Goal: Task Accomplishment & Management: Manage account settings

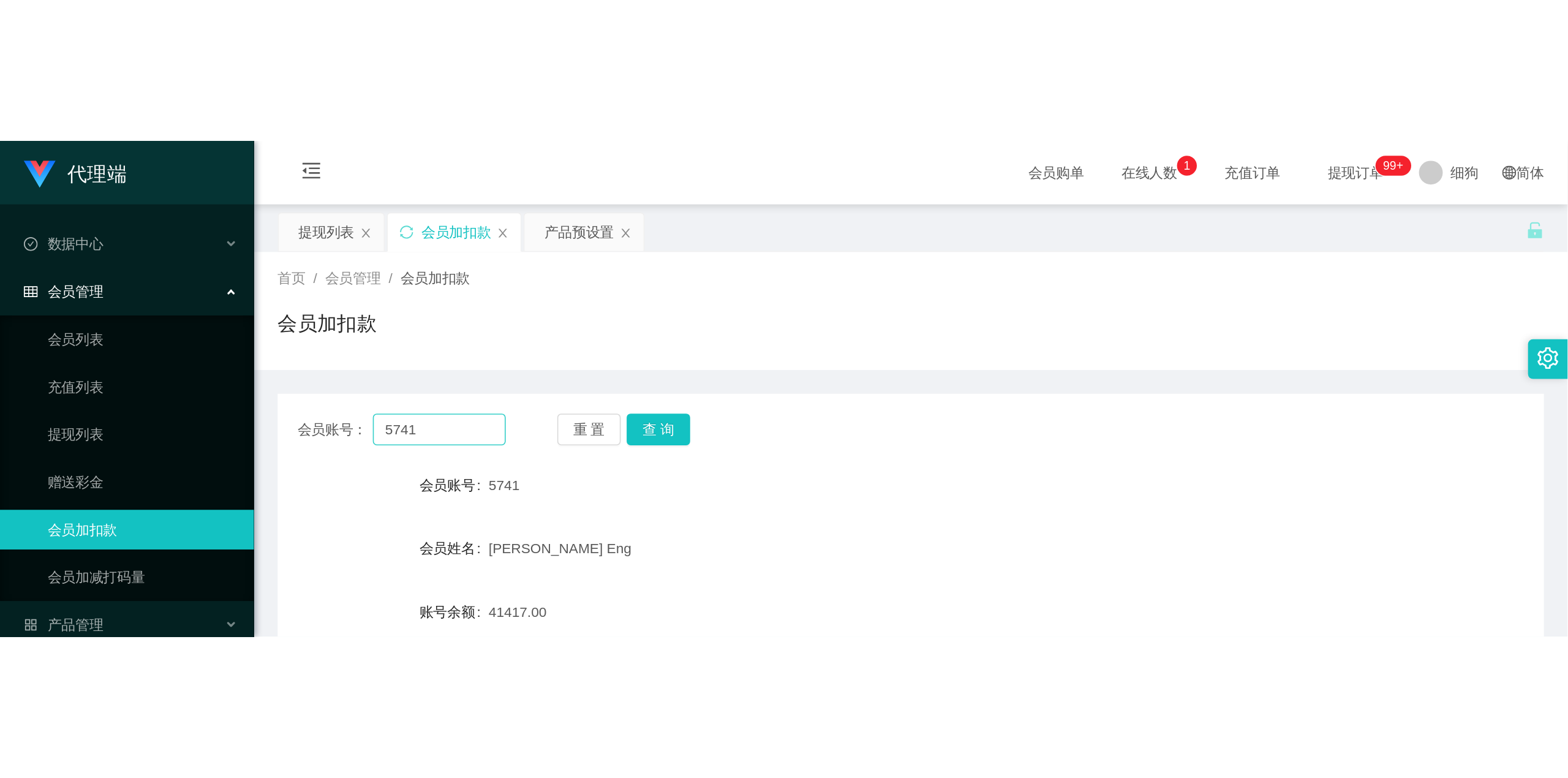
scroll to position [140, 0]
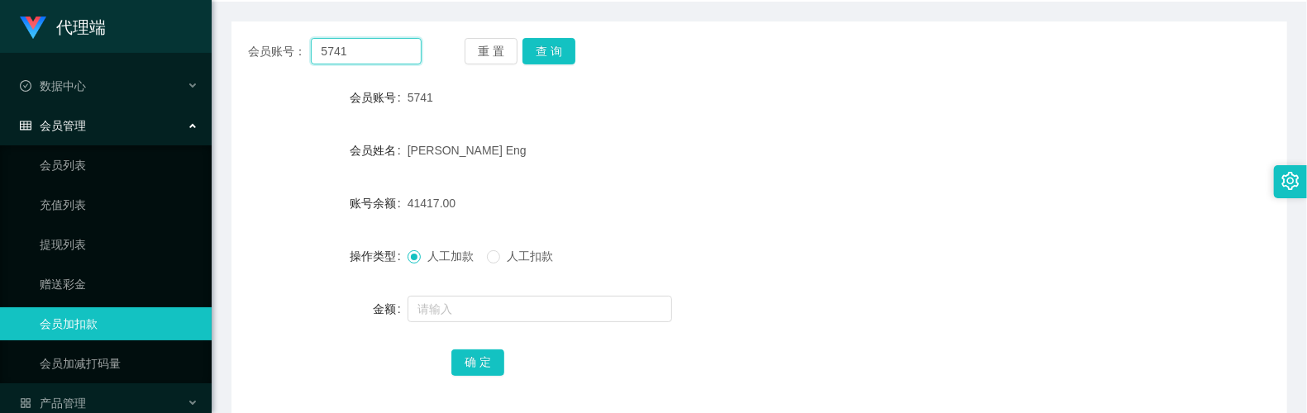
drag, startPoint x: 377, startPoint y: 45, endPoint x: 182, endPoint y: 46, distance: 195.2
click at [167, 43] on section "代理端 数据中心 会员管理 会员列表 充值列表 提现列表 赠送彩金 会员加扣款 会员加减打码量 产品管理 开奖记录 注单管理 产品列表 即时注单 产品预设置 …" at bounding box center [653, 151] width 1307 height 681
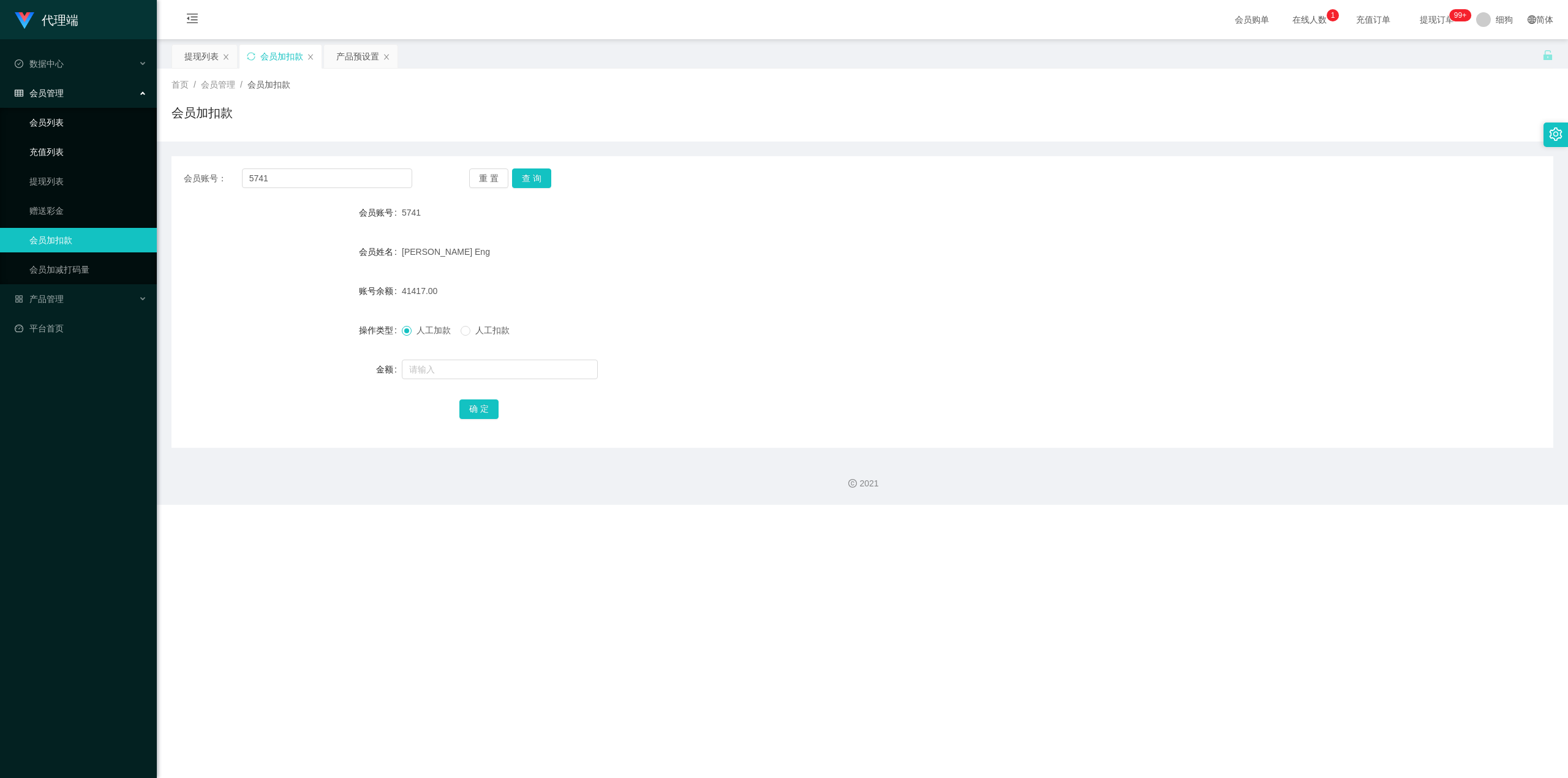
drag, startPoint x: 67, startPoint y: 122, endPoint x: 125, endPoint y: 157, distance: 67.7
click at [67, 122] on link "会员列表" at bounding box center [88, 122] width 118 height 24
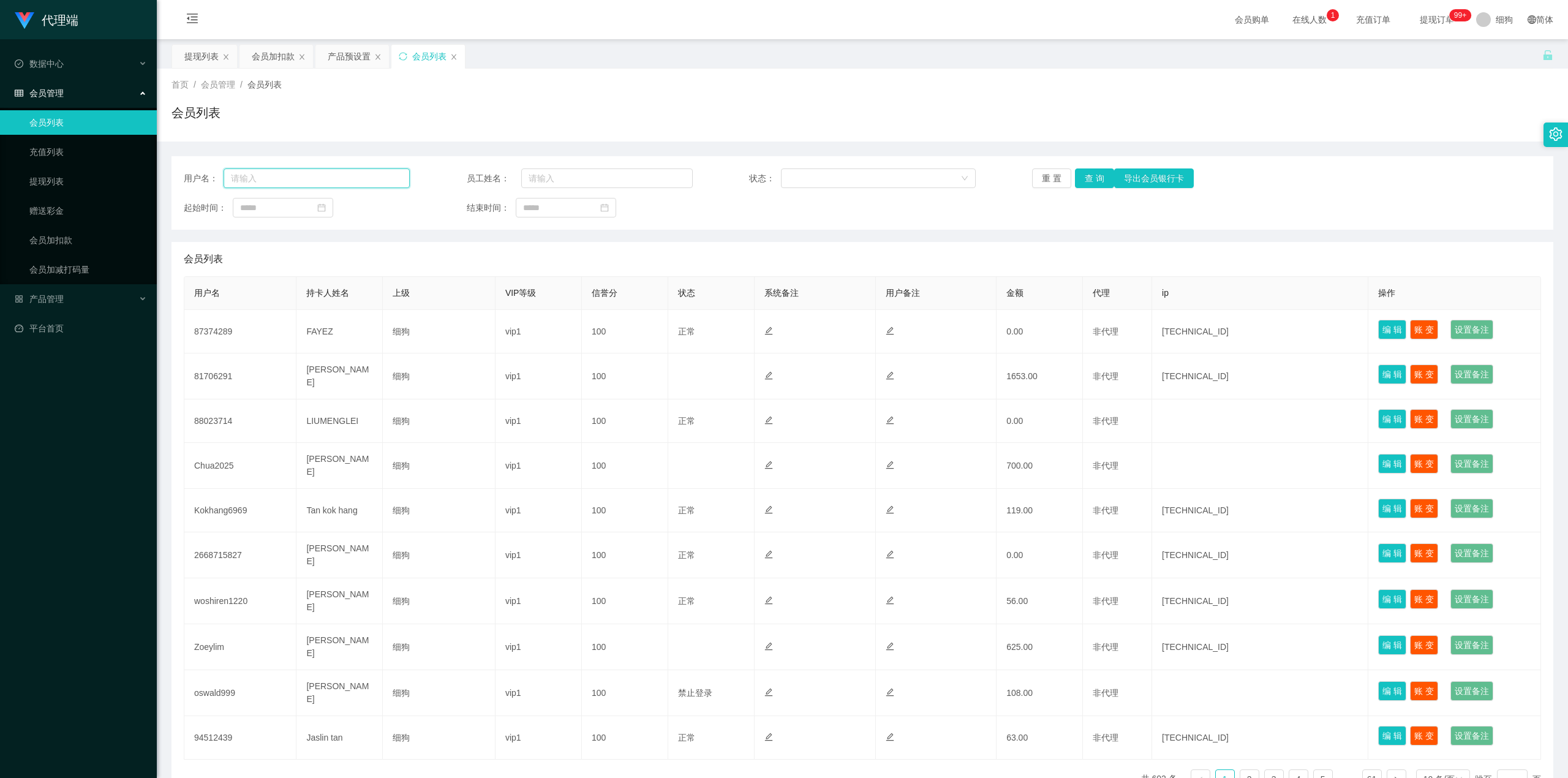
drag, startPoint x: 310, startPoint y: 182, endPoint x: 337, endPoint y: 182, distance: 27.0
click at [310, 182] on input "text" at bounding box center [316, 178] width 186 height 19
paste input "5741"
type input "5741"
click at [968, 176] on button "查 询" at bounding box center [1094, 178] width 39 height 19
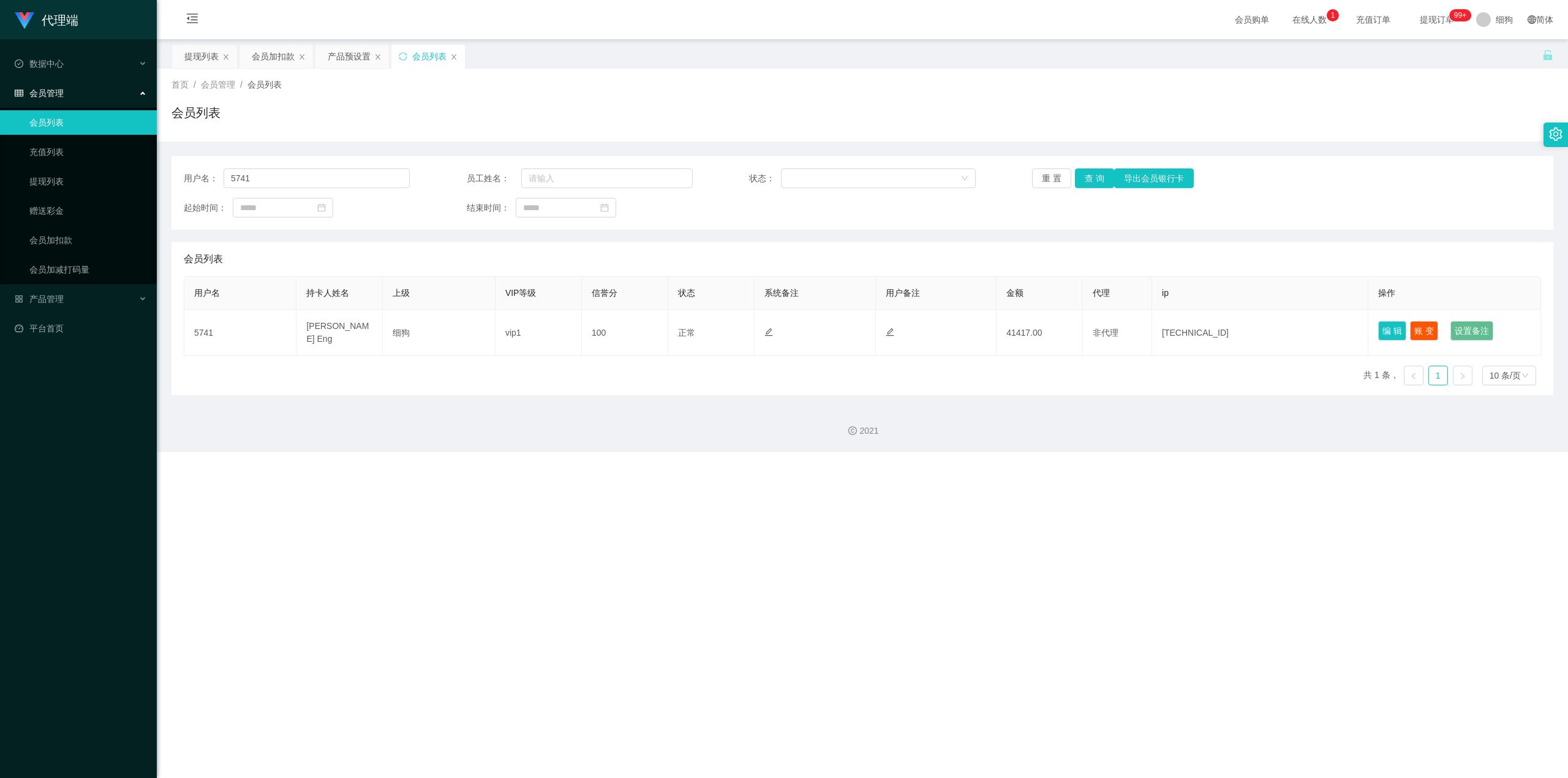
click at [456, 55] on icon "图标: close" at bounding box center [454, 57] width 7 height 7
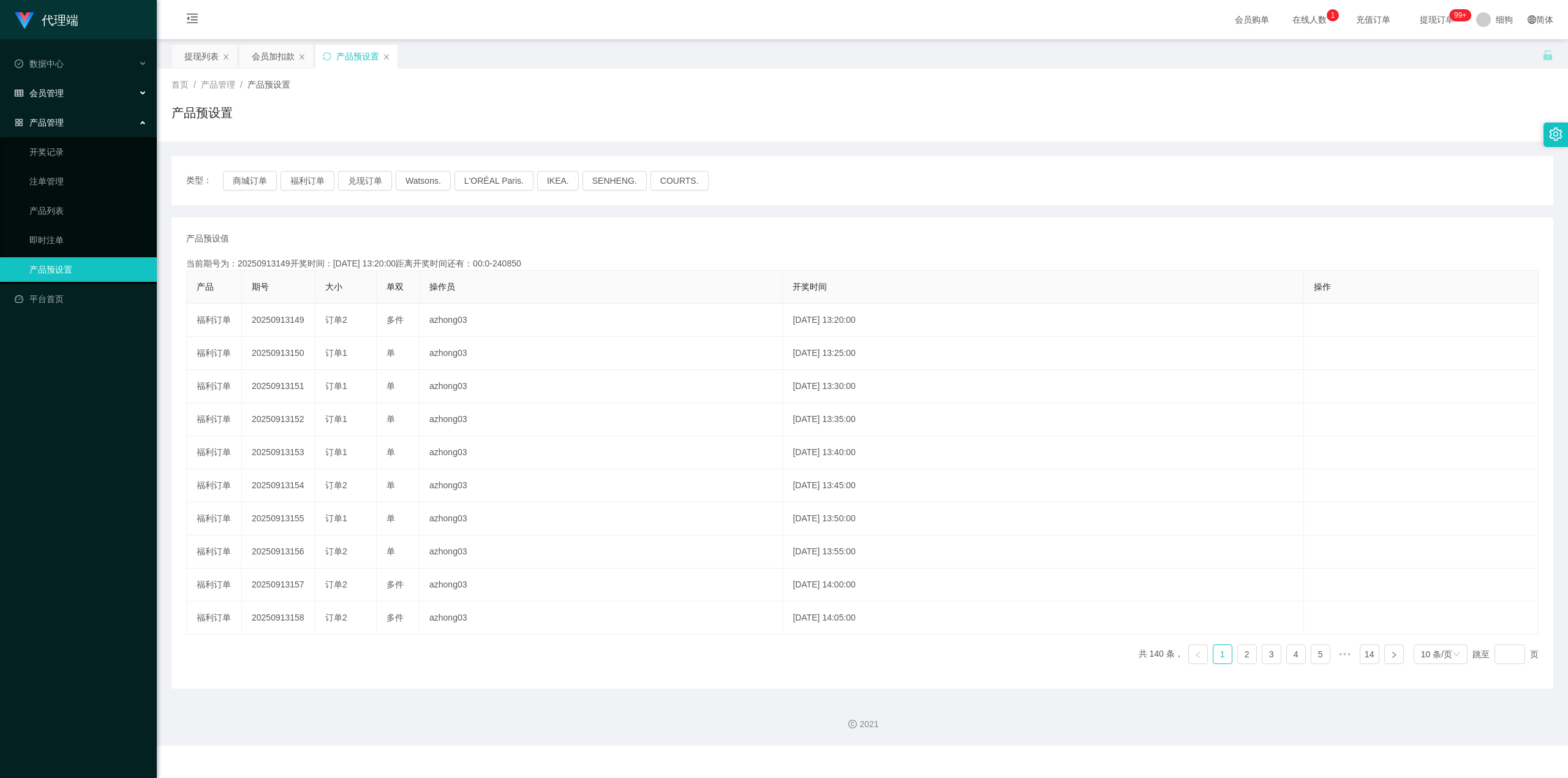
click at [72, 93] on div "会员管理" at bounding box center [79, 93] width 157 height 24
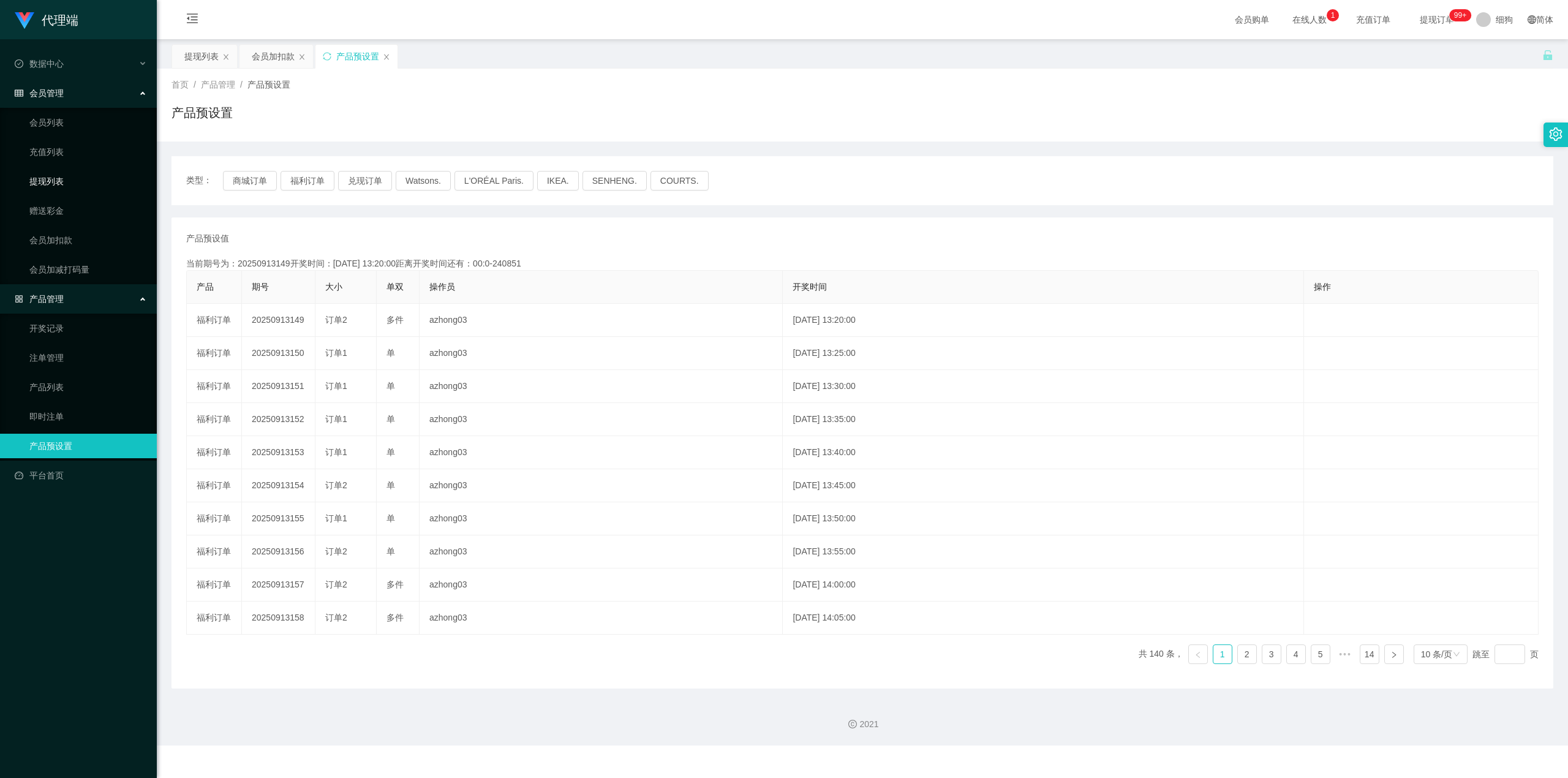
click at [67, 173] on link "提现列表" at bounding box center [88, 181] width 118 height 24
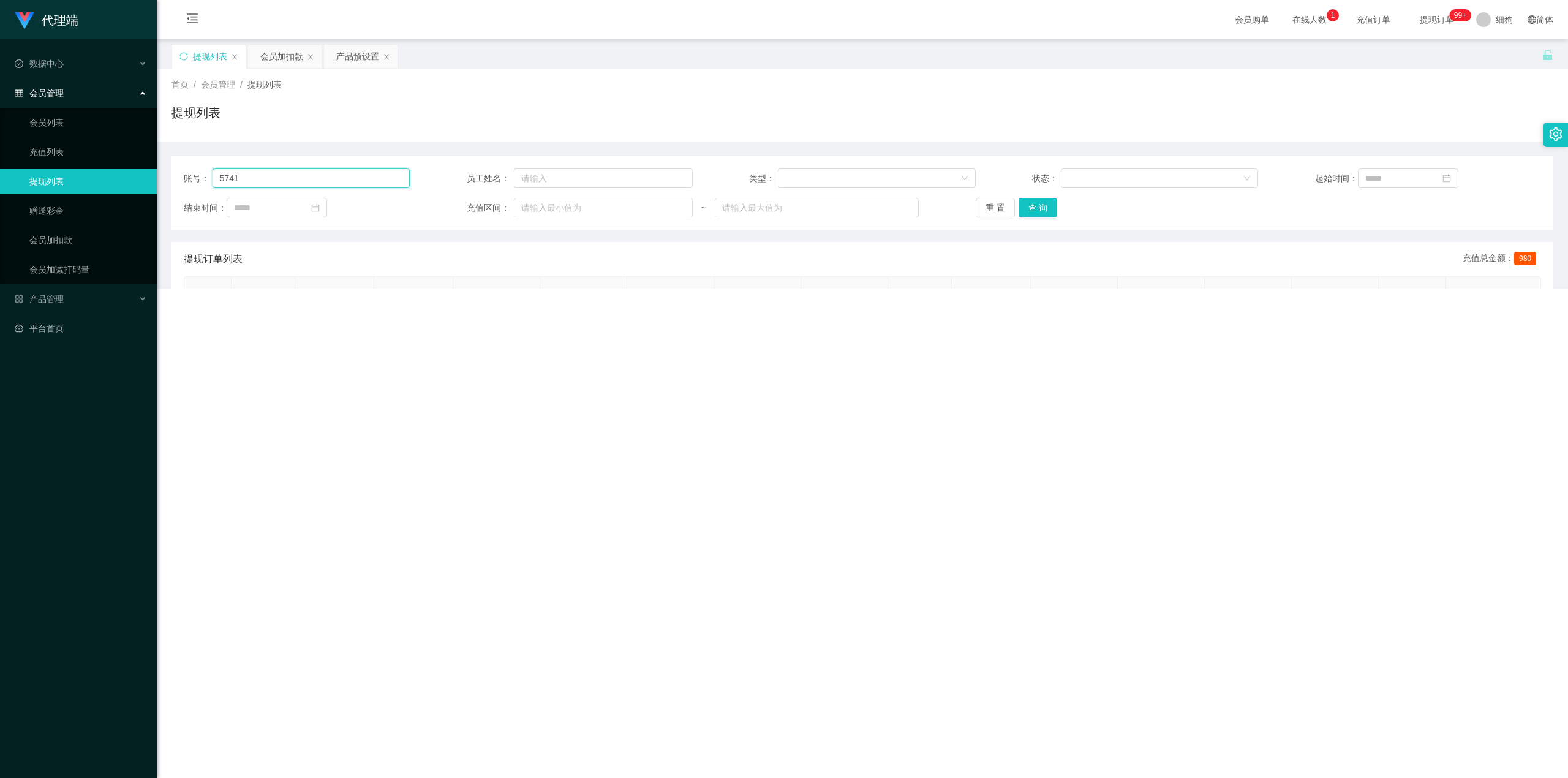
click at [288, 177] on input "5741" at bounding box center [311, 178] width 198 height 19
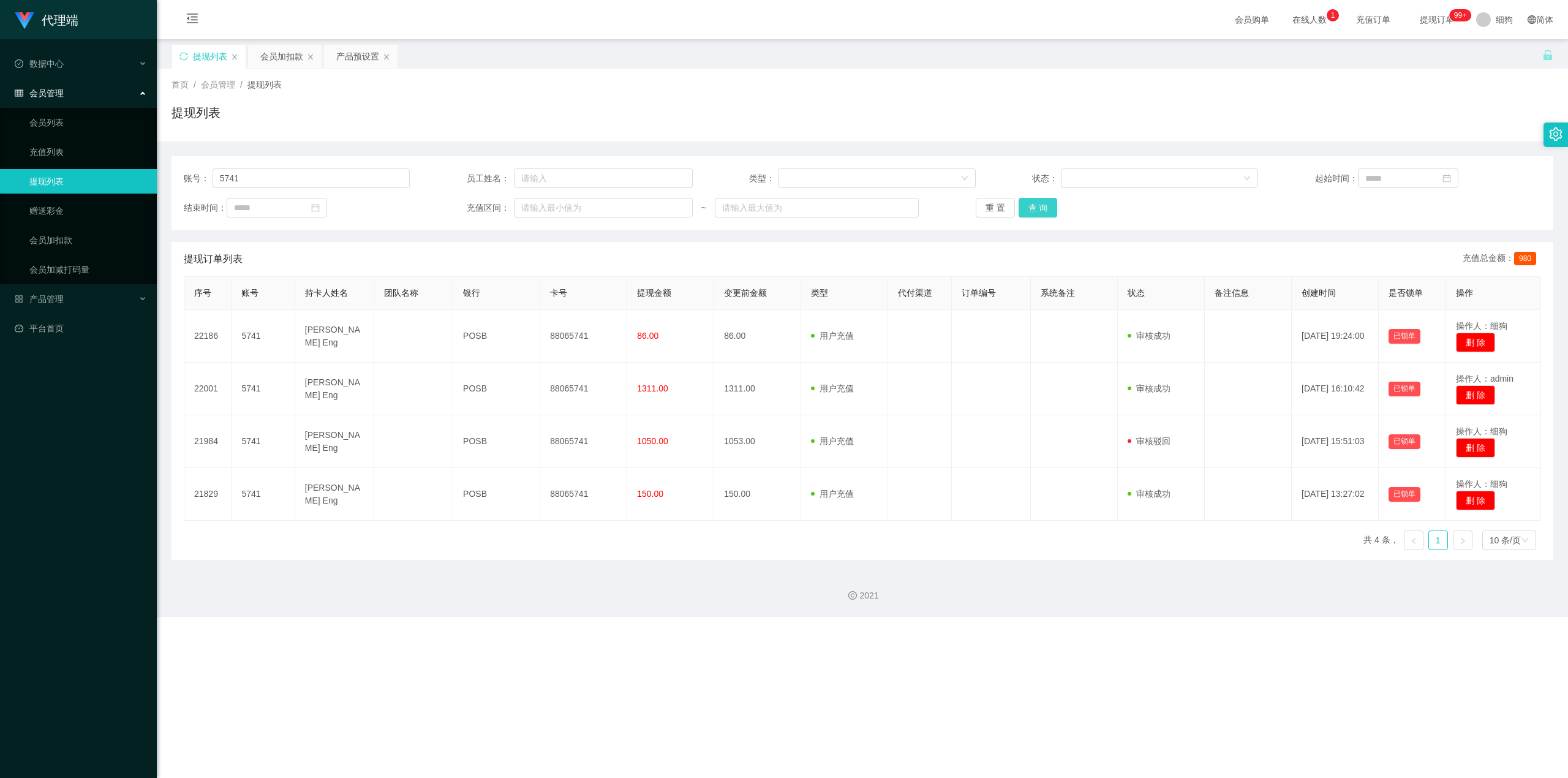
click at [968, 207] on button "查 询" at bounding box center [1038, 207] width 39 height 19
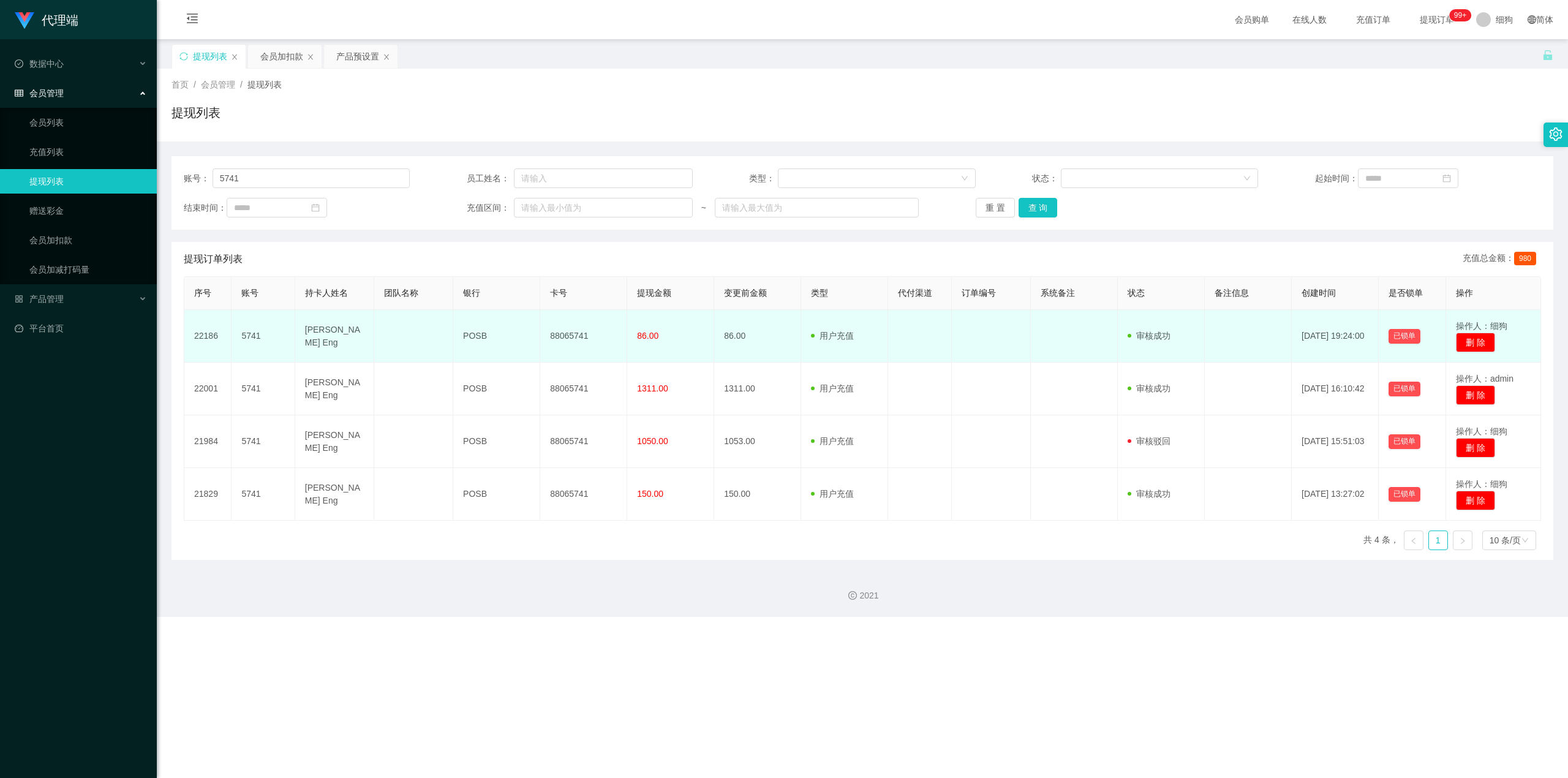
drag, startPoint x: 303, startPoint y: 328, endPoint x: 343, endPoint y: 343, distance: 42.7
click at [343, 306] on td "[PERSON_NAME] Eng" at bounding box center [335, 336] width 79 height 53
click at [338, 306] on td "[PERSON_NAME] Eng" at bounding box center [335, 336] width 79 height 53
drag, startPoint x: 304, startPoint y: 328, endPoint x: 347, endPoint y: 342, distance: 45.2
click at [347, 306] on td "[PERSON_NAME] Eng" at bounding box center [335, 336] width 79 height 53
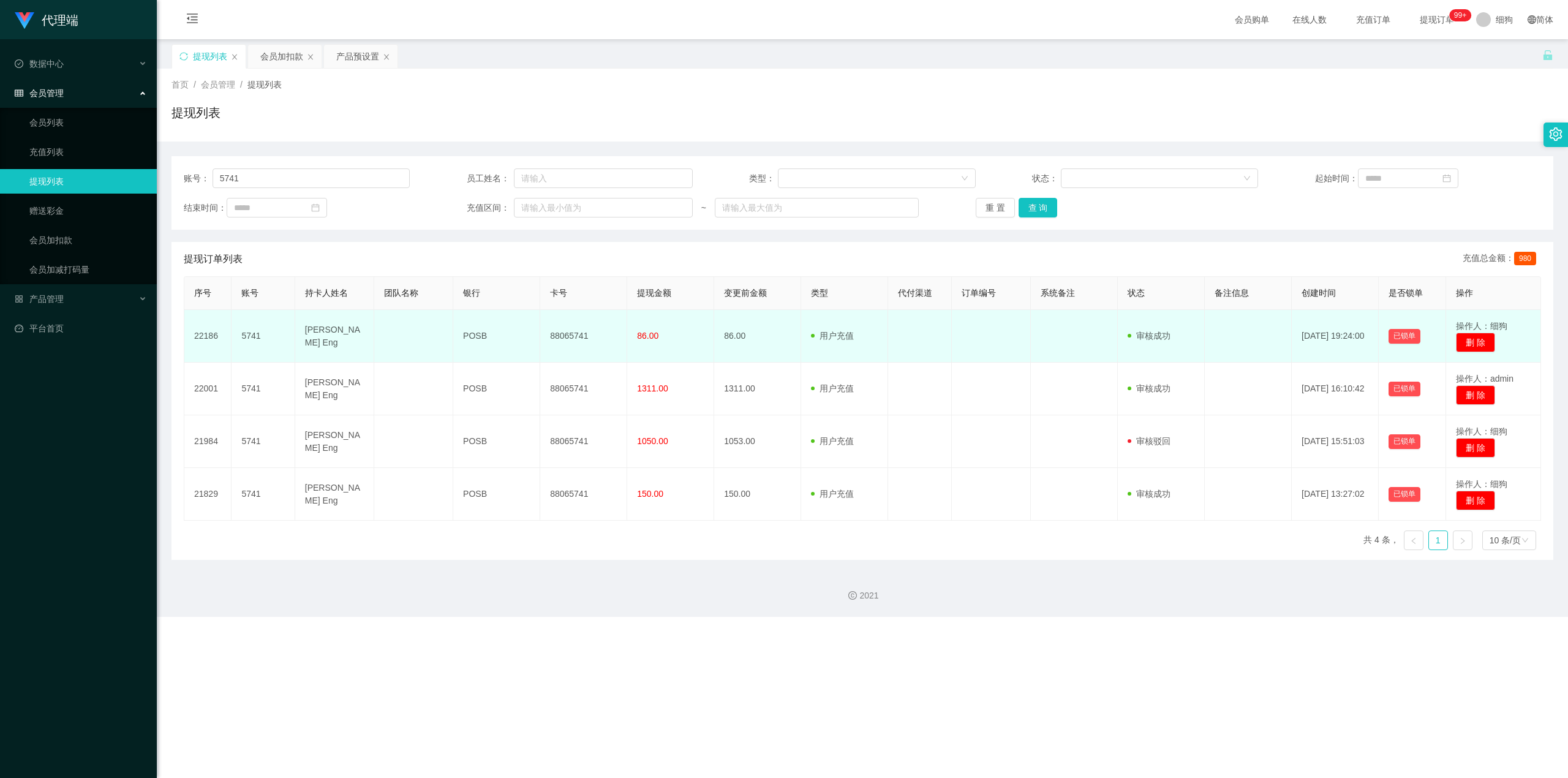
click at [329, 306] on td "[PERSON_NAME] Eng" at bounding box center [335, 336] width 79 height 53
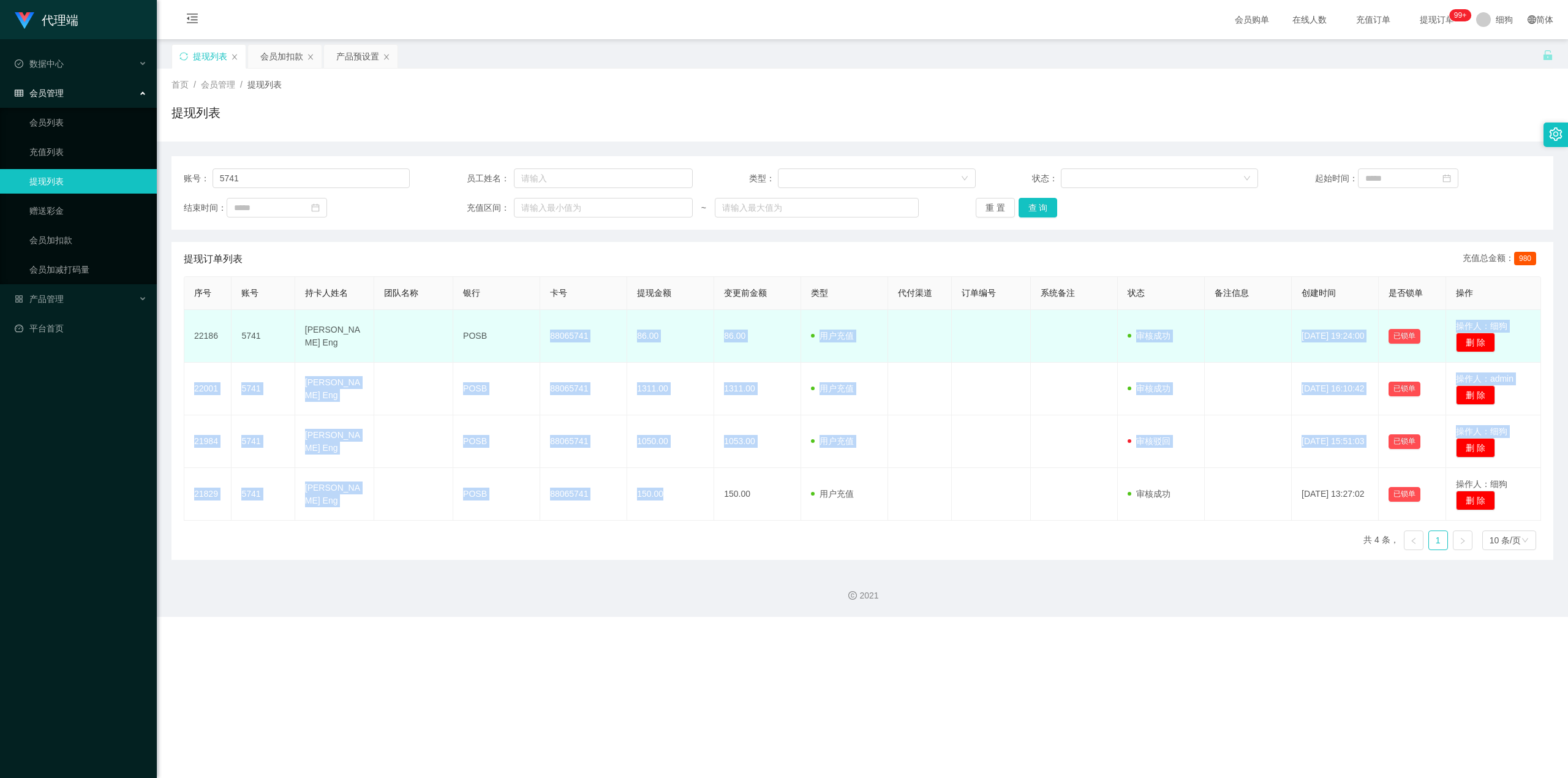
drag, startPoint x: 684, startPoint y: 494, endPoint x: 537, endPoint y: 337, distance: 215.1
click at [537, 306] on tbody "22186 5741 Serene Chua Guek Eng POSB 88065741 86.00 86.00 用户充值 人工扣款 审核驳回 审核成功 等…" at bounding box center [863, 415] width 1357 height 210
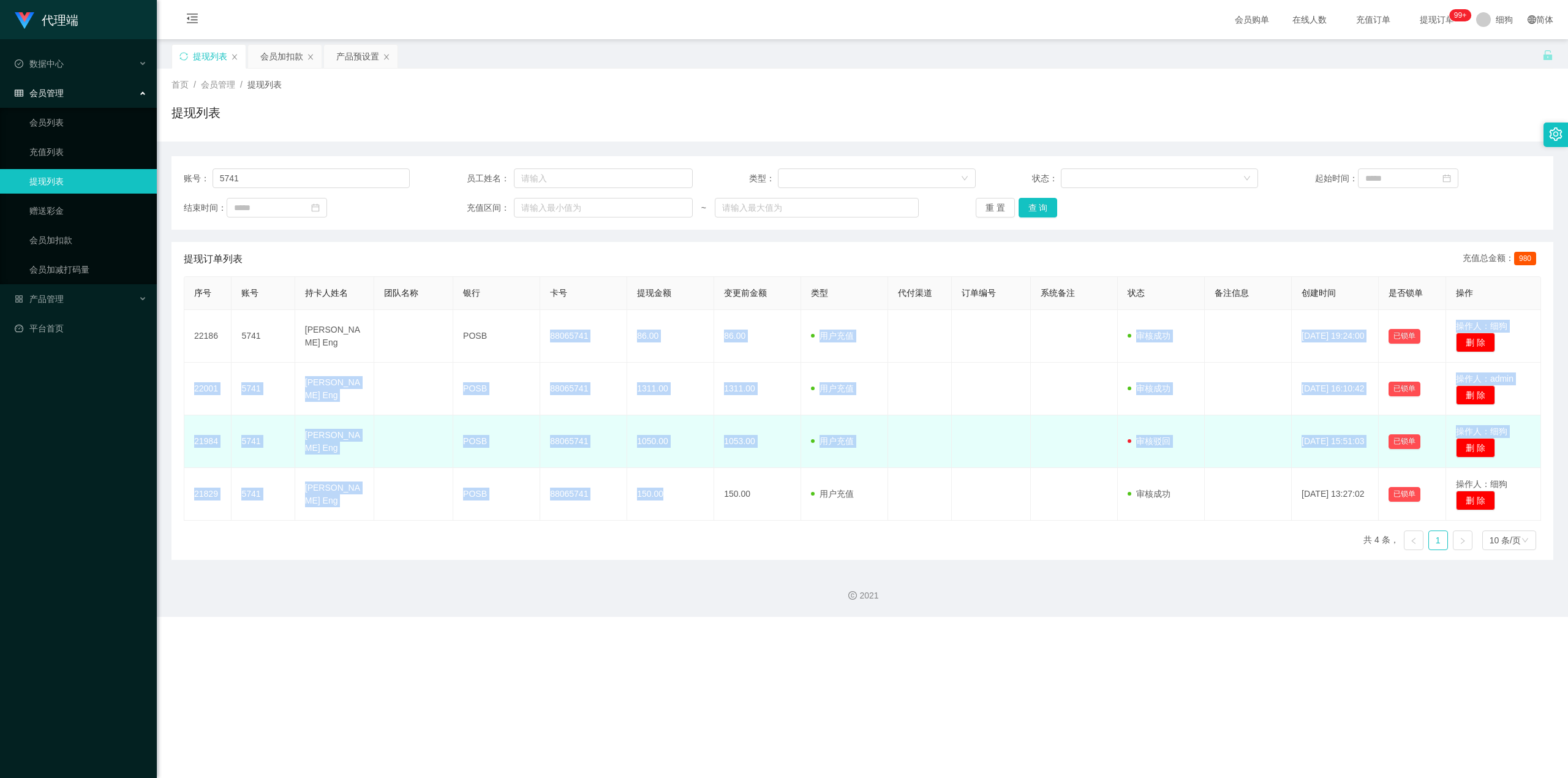
click at [627, 306] on td "1050.00" at bounding box center [670, 442] width 87 height 53
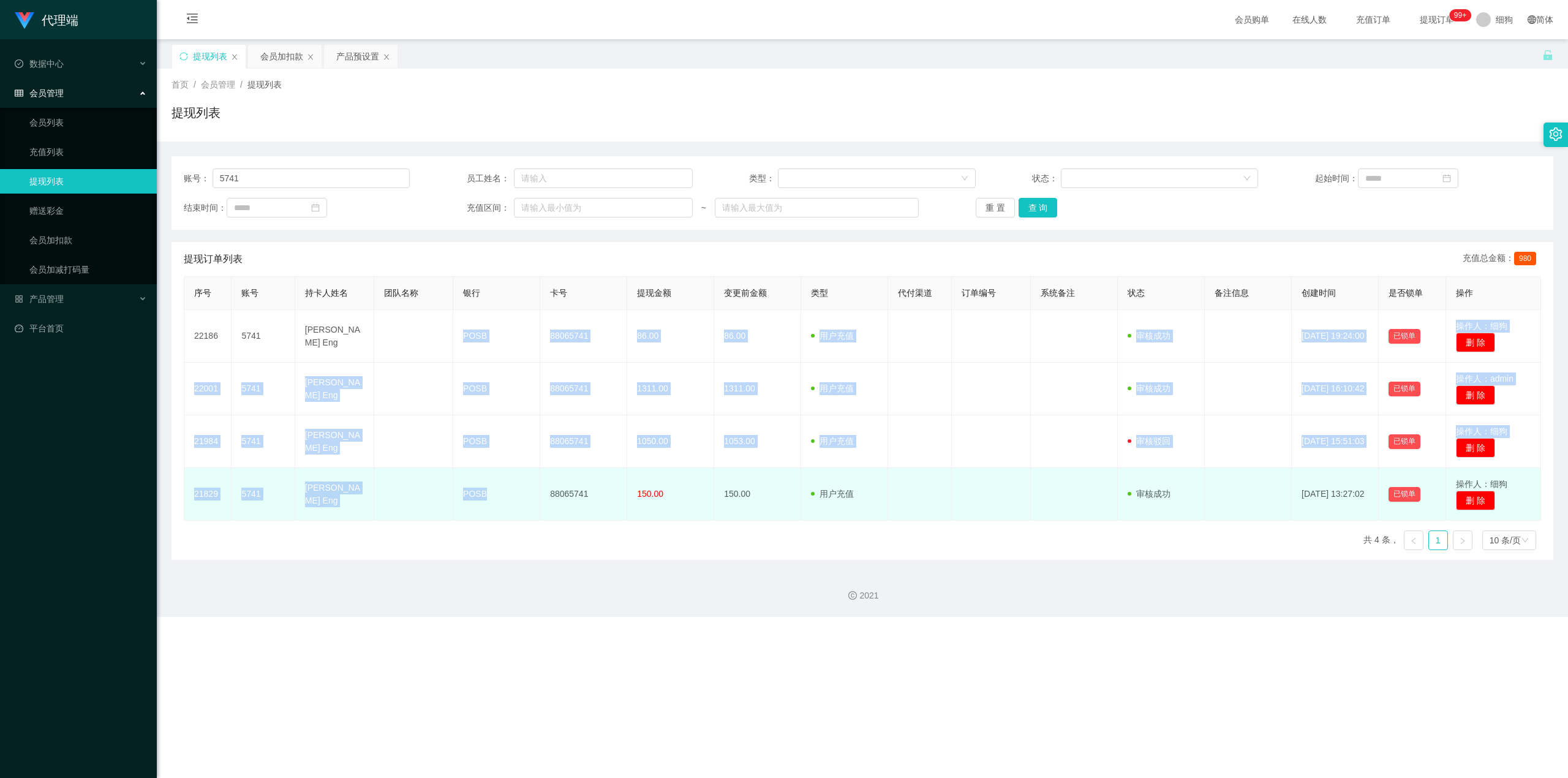
drag, startPoint x: 461, startPoint y: 333, endPoint x: 501, endPoint y: 493, distance: 164.9
click at [501, 306] on tbody "22186 5741 Serene Chua Guek Eng POSB 88065741 86.00 86.00 用户充值 人工扣款 审核驳回 审核成功 等…" at bounding box center [863, 415] width 1357 height 210
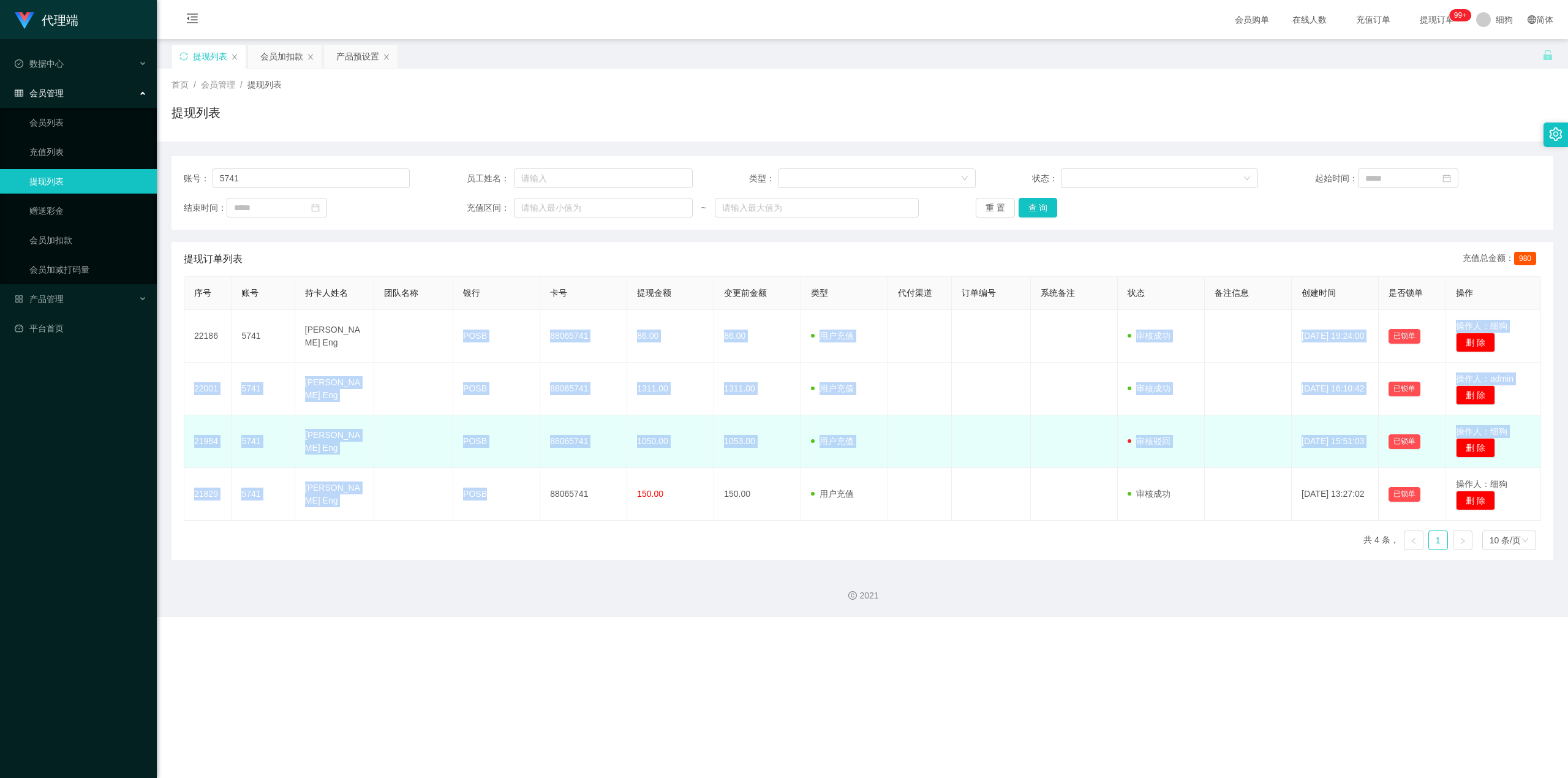
click at [513, 306] on td "POSB" at bounding box center [496, 442] width 87 height 53
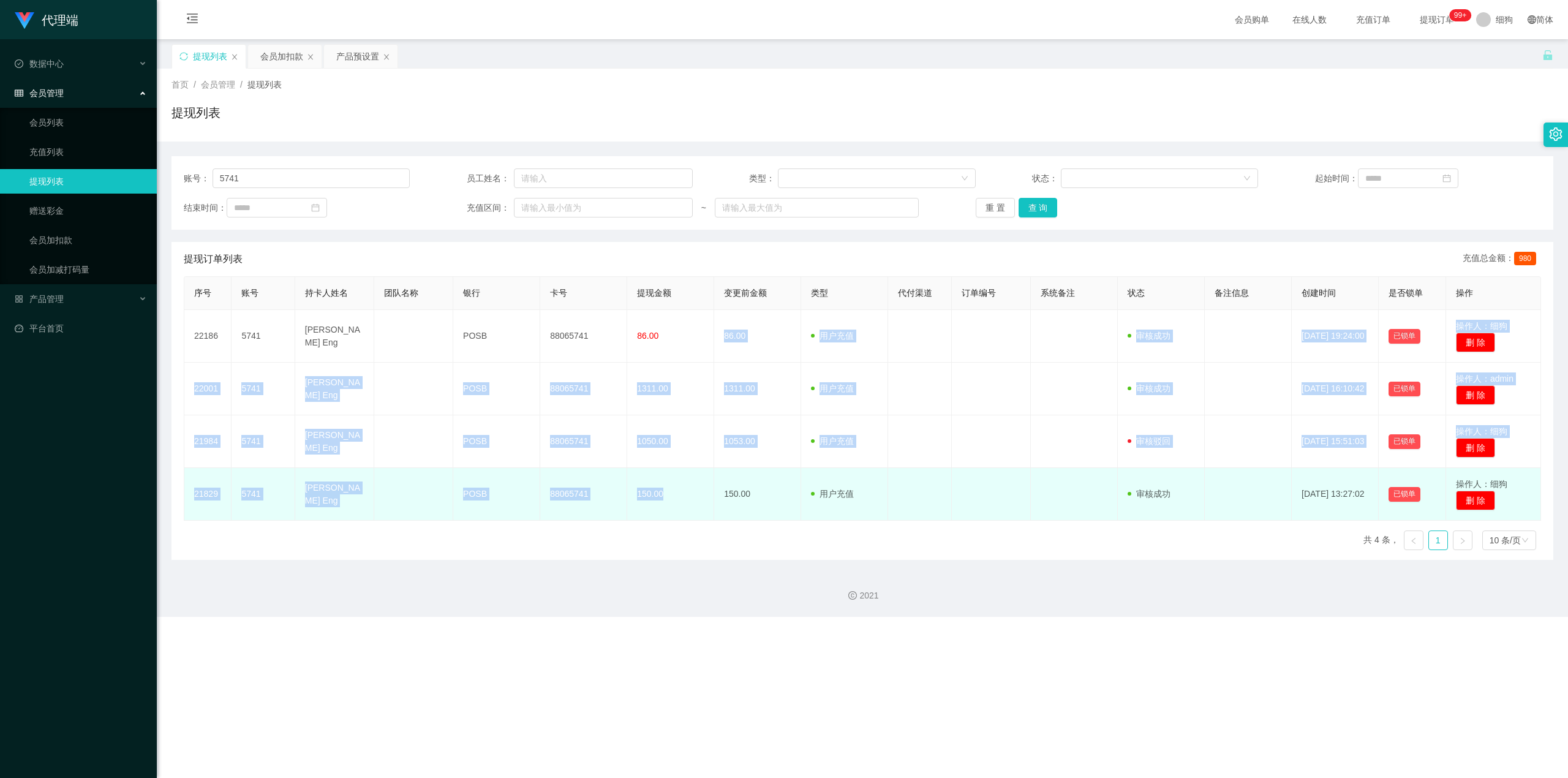
drag, startPoint x: 678, startPoint y: 325, endPoint x: 699, endPoint y: 487, distance: 163.4
click at [699, 306] on tbody "22186 5741 Serene Chua Guek Eng POSB 88065741 86.00 86.00 用户充值 人工扣款 审核驳回 审核成功 等…" at bounding box center [863, 415] width 1357 height 210
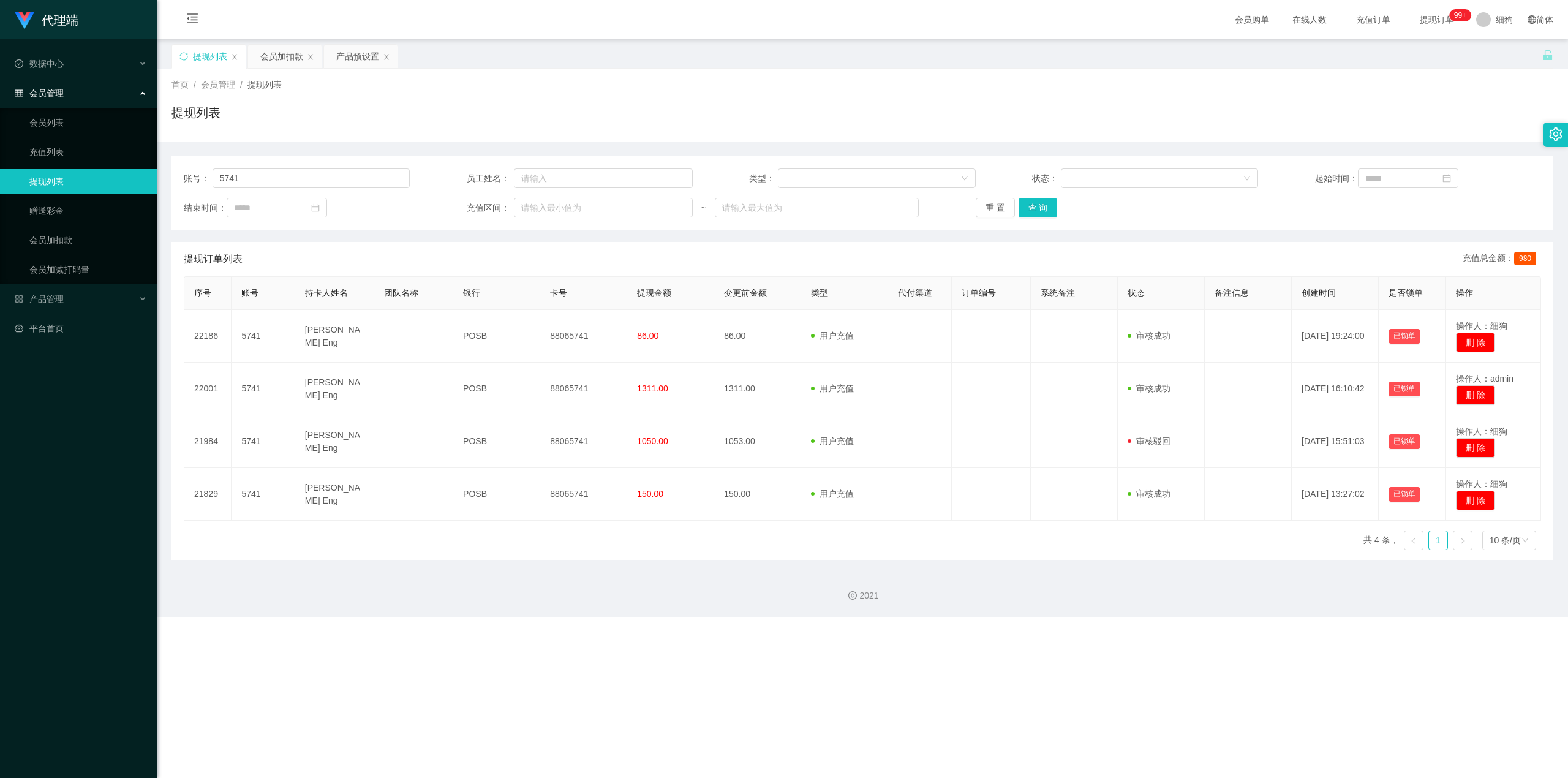
click at [752, 306] on div "序号 账号 持卡人姓名 团队名称 银行 卡号 提现金额 变更前金额 类型 代付渠道 订单编号 系统备注 状态 备注信息 创建时间 是否锁单 操作 22186 …" at bounding box center [862, 418] width 1358 height 284
